Goal: Task Accomplishment & Management: Manage account settings

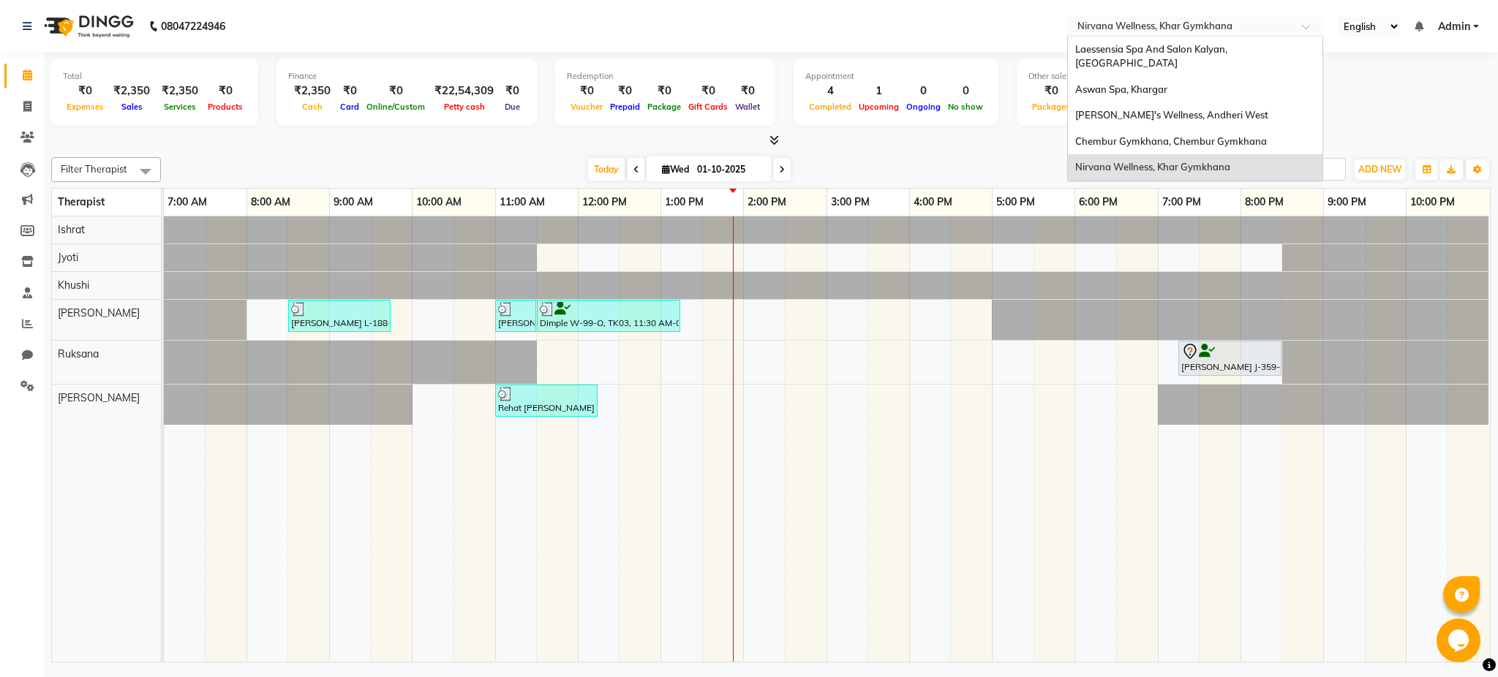
click at [1167, 28] on input "text" at bounding box center [1180, 27] width 212 height 15
click at [1163, 46] on span "Laessensia Spa And Salon Kalyan, [GEOGRAPHIC_DATA]" at bounding box center [1152, 56] width 154 height 26
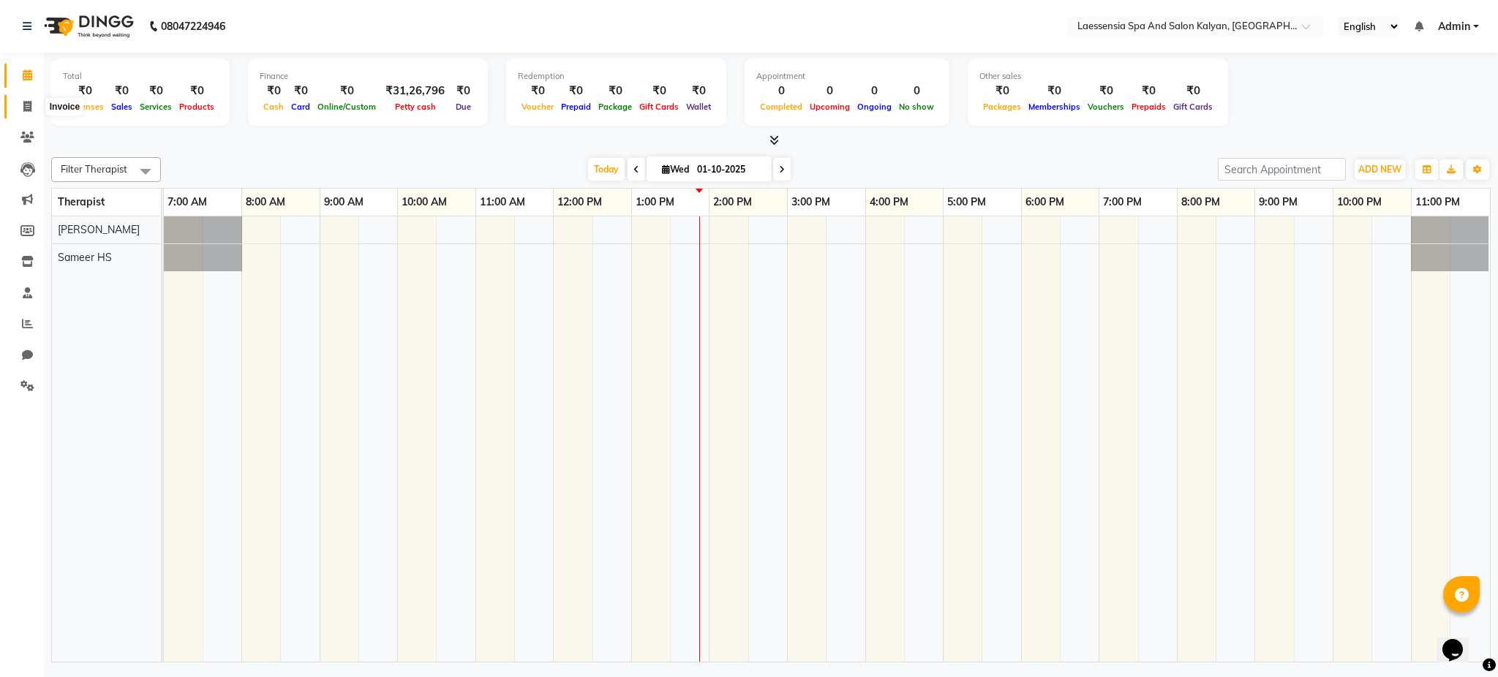
click at [17, 101] on span at bounding box center [28, 107] width 26 height 17
select select "5328"
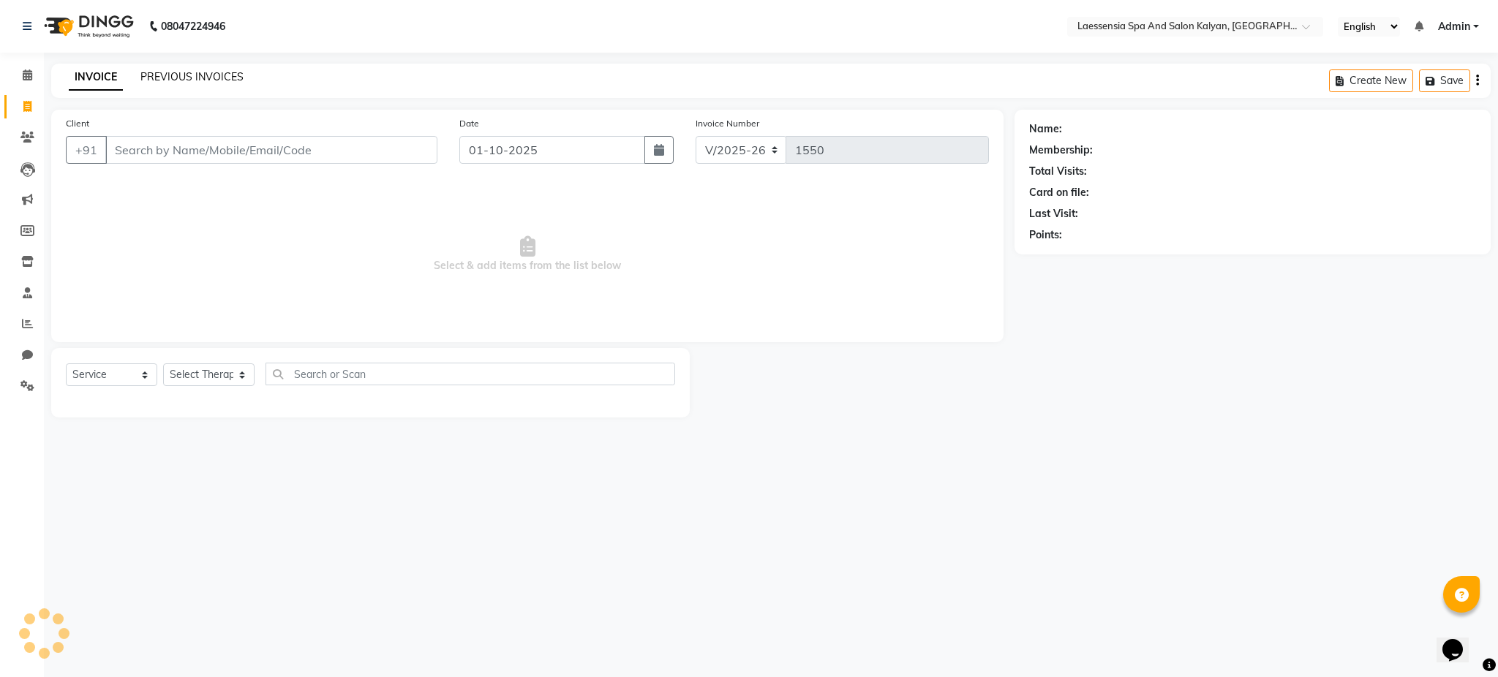
select select "P"
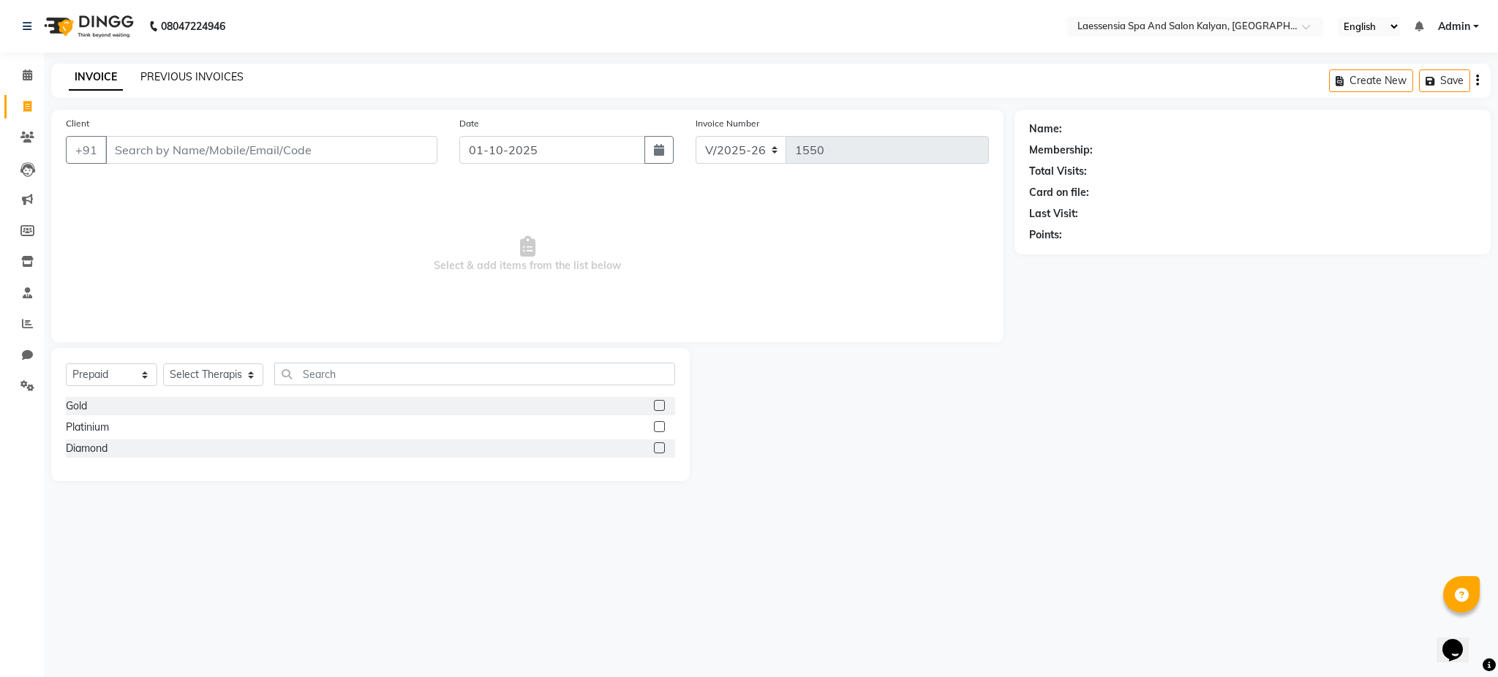
click at [188, 75] on link "PREVIOUS INVOICES" at bounding box center [191, 76] width 103 height 13
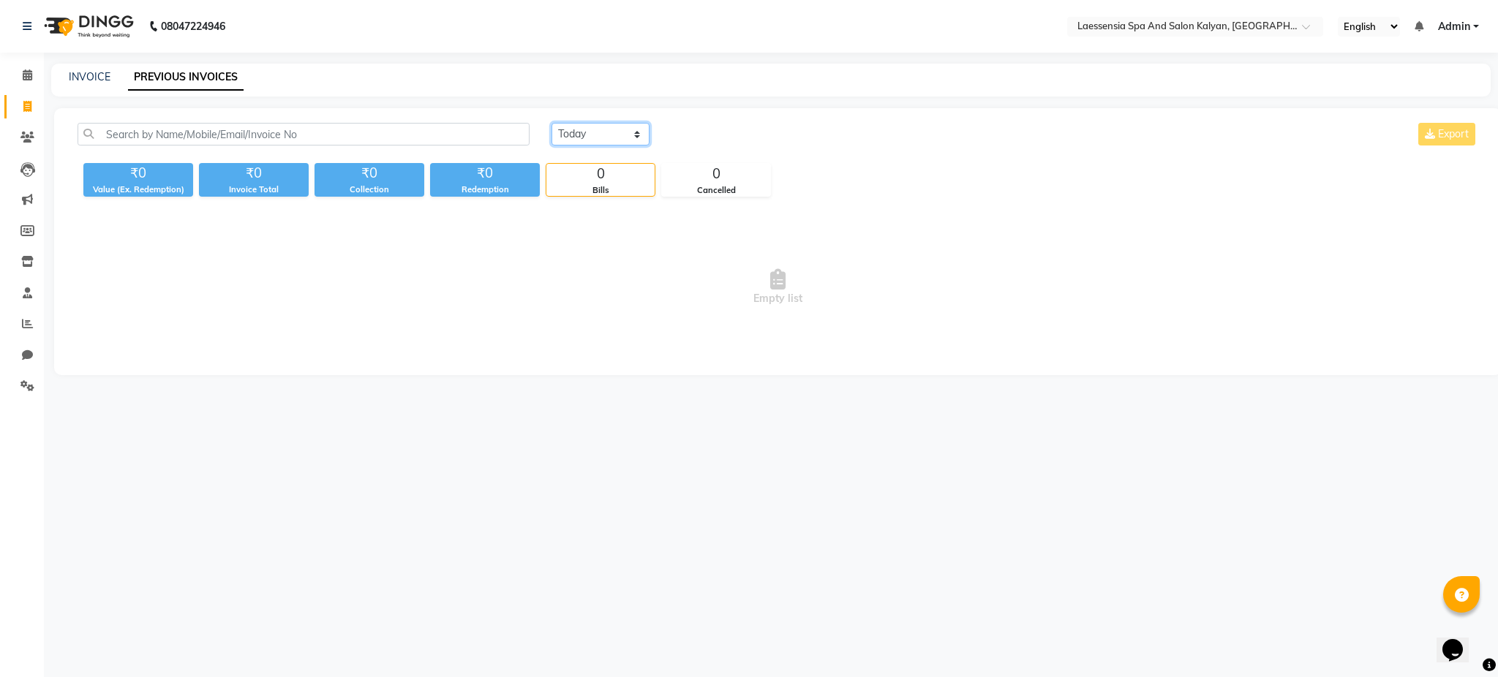
click at [571, 141] on select "Today Yesterday Custom Range" at bounding box center [600, 134] width 98 height 23
select select "range"
click at [551, 123] on select "Today Yesterday Custom Range" at bounding box center [600, 134] width 98 height 23
click at [715, 144] on input "01-10-2025" at bounding box center [720, 134] width 102 height 20
select select "10"
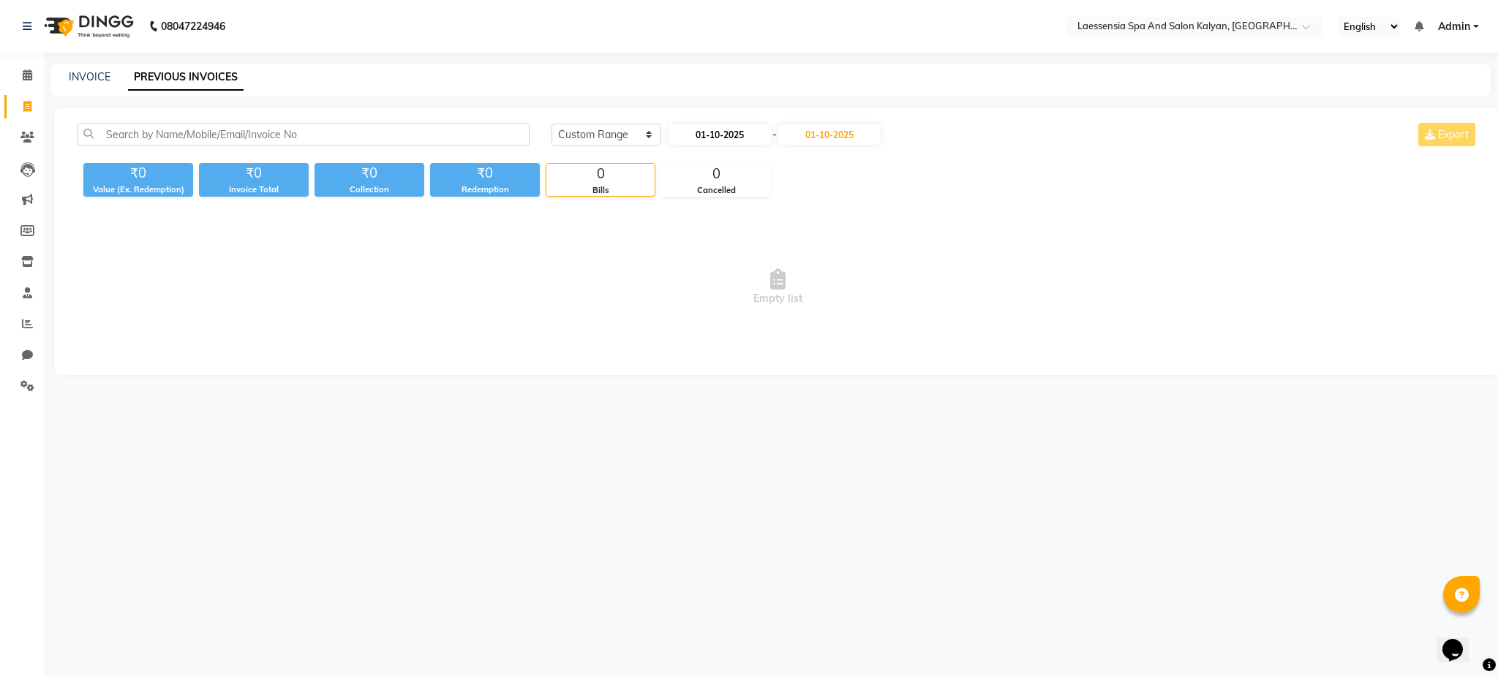
select select "2025"
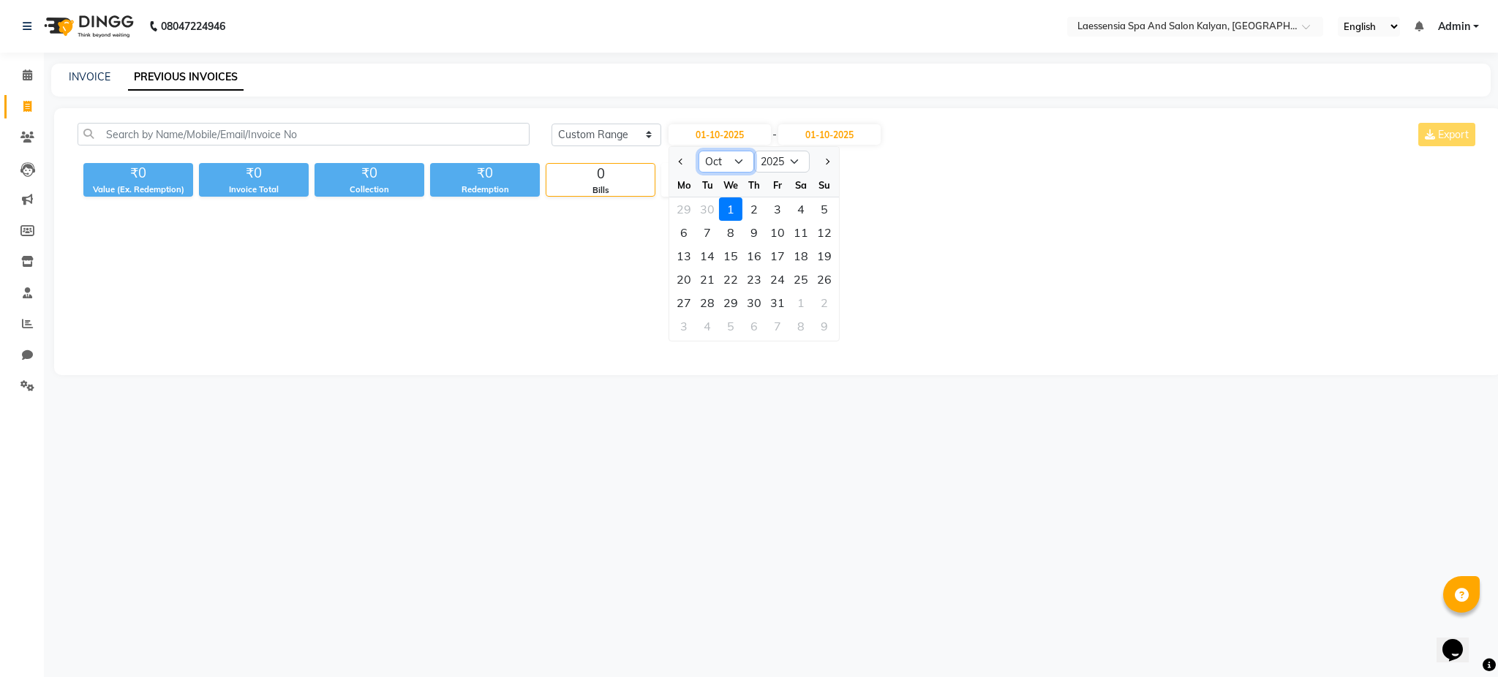
click at [715, 171] on select "Jan Feb Mar Apr May Jun Jul Aug Sep Oct Nov Dec" at bounding box center [726, 162] width 56 height 22
select select "9"
click at [698, 151] on select "Jan Feb Mar Apr May Jun Jul Aug Sep Oct Nov Dec" at bounding box center [726, 162] width 56 height 22
click at [683, 206] on div "1" at bounding box center [683, 208] width 23 height 23
type input "01-09-2025"
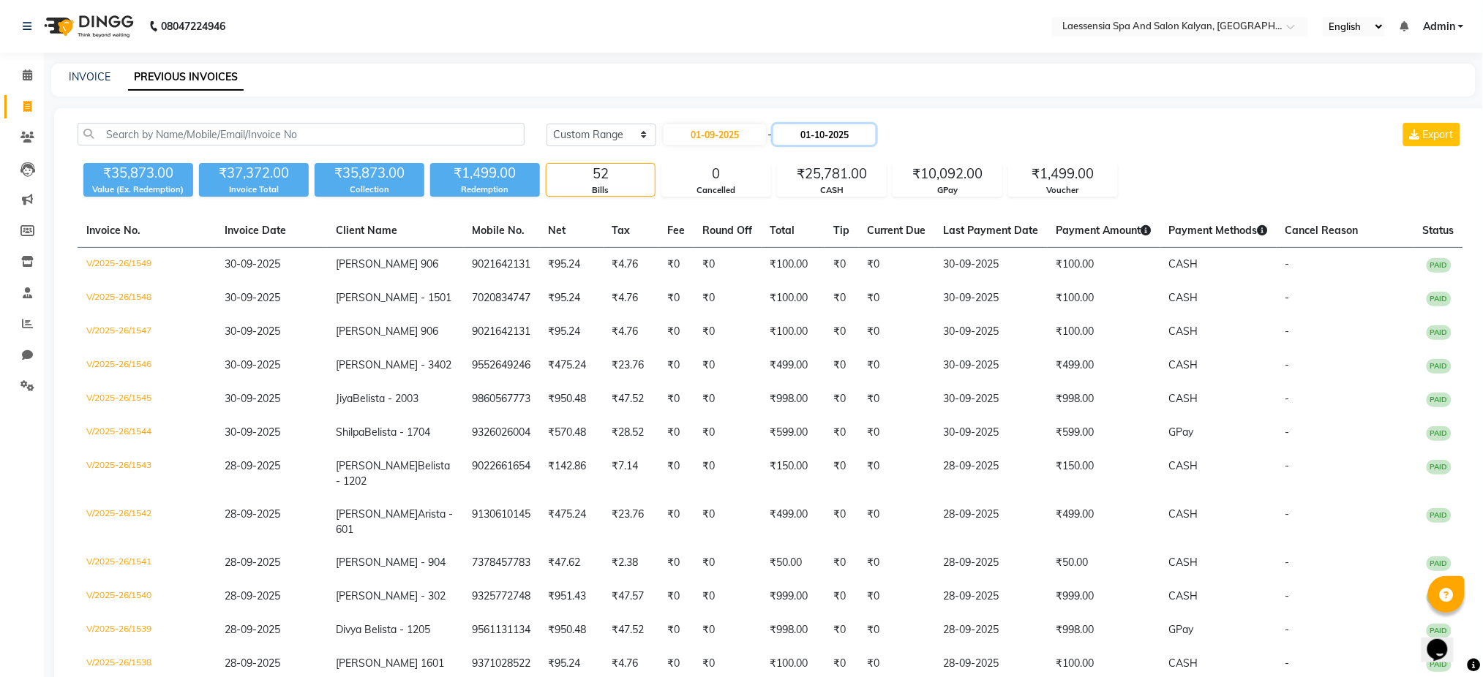
click at [818, 138] on input "01-10-2025" at bounding box center [824, 134] width 102 height 20
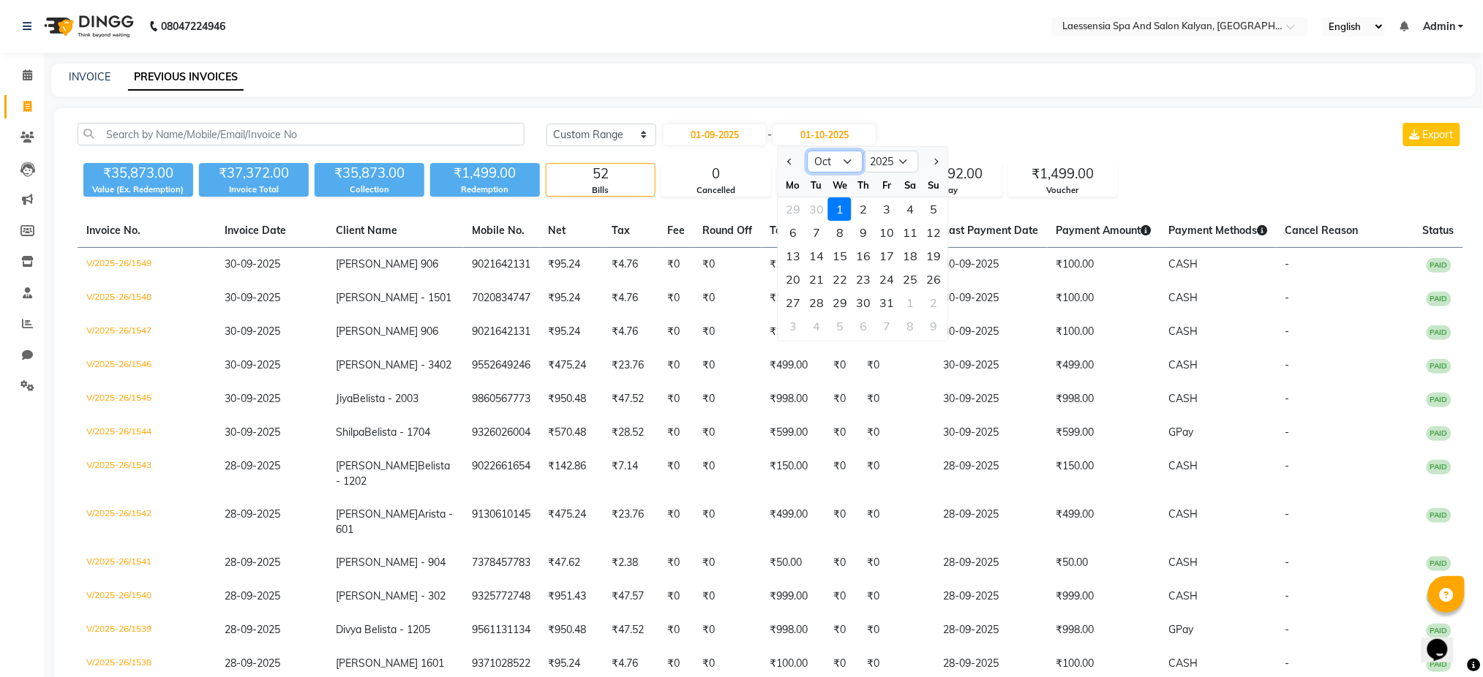
click at [845, 159] on select "Sep Oct Nov Dec" at bounding box center [835, 162] width 56 height 22
select select "9"
click at [807, 151] on select "Sep Oct Nov Dec" at bounding box center [835, 162] width 56 height 22
click at [818, 301] on div "30" at bounding box center [816, 302] width 23 height 23
type input "30-09-2025"
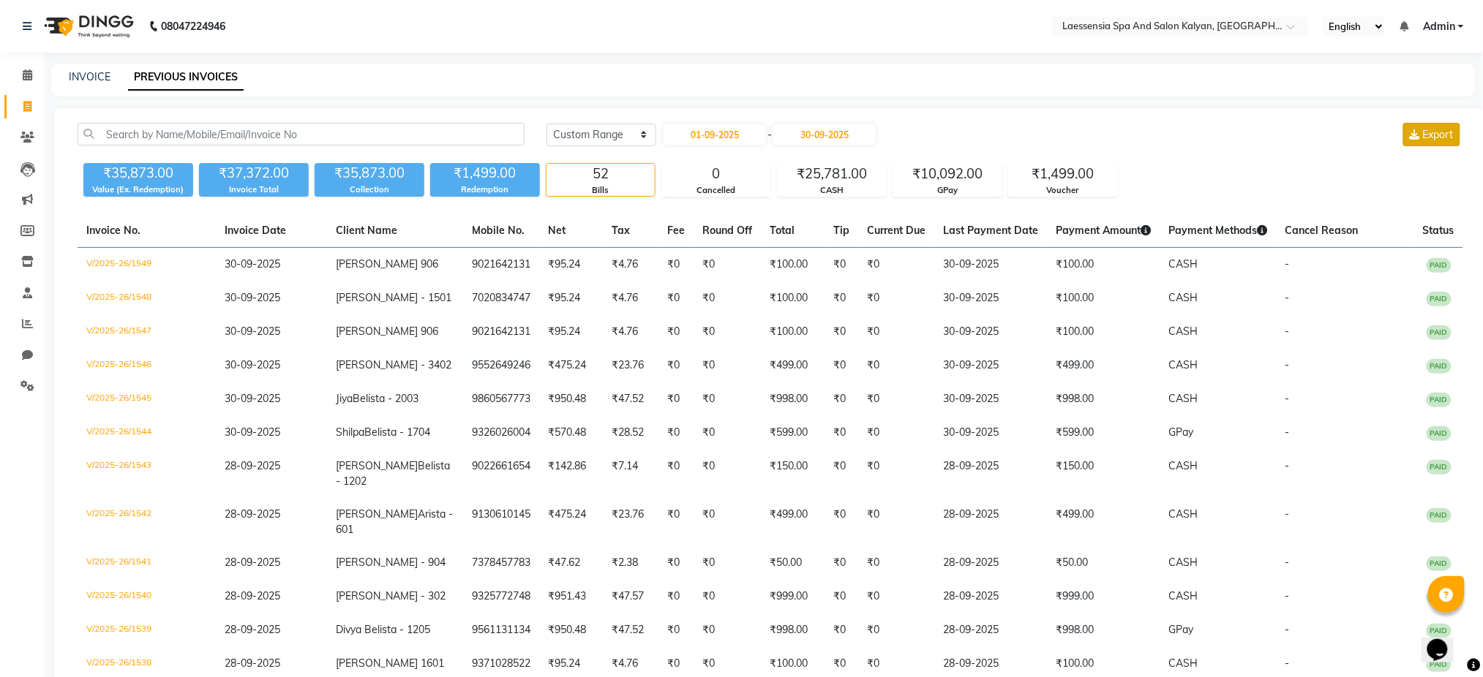
click at [1434, 138] on span "Export" at bounding box center [1438, 134] width 31 height 13
